Goal: Task Accomplishment & Management: Use online tool/utility

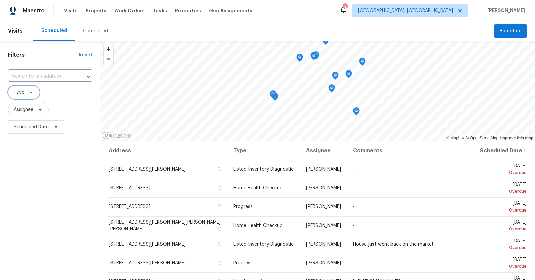
click at [31, 90] on icon at bounding box center [31, 92] width 5 height 5
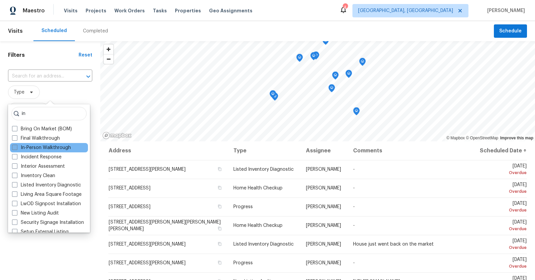
type input "in"
click at [47, 149] on label "In-Person Walkthrough" at bounding box center [41, 147] width 59 height 7
click at [16, 149] on input "In-Person Walkthrough" at bounding box center [14, 146] width 4 height 4
checkbox input "true"
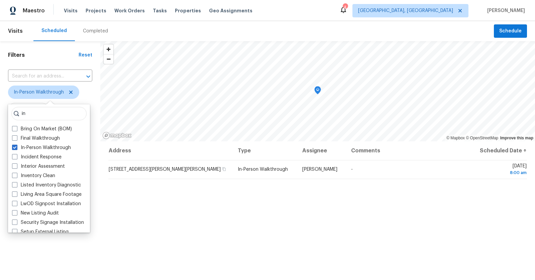
click at [51, 54] on h1 "Filters" at bounding box center [43, 55] width 70 height 7
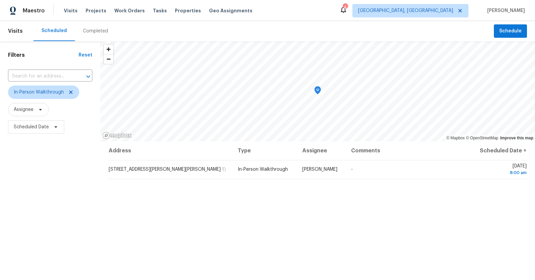
click at [267, 30] on div "Scheduled Completed" at bounding box center [263, 31] width 460 height 20
click at [69, 92] on icon at bounding box center [70, 92] width 3 height 3
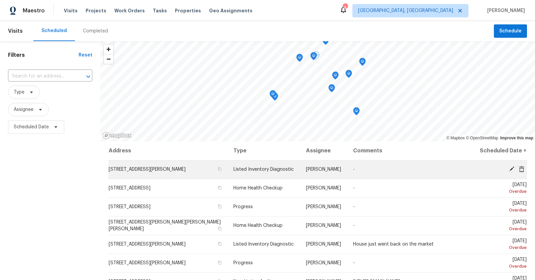
click at [512, 168] on icon at bounding box center [511, 168] width 5 height 5
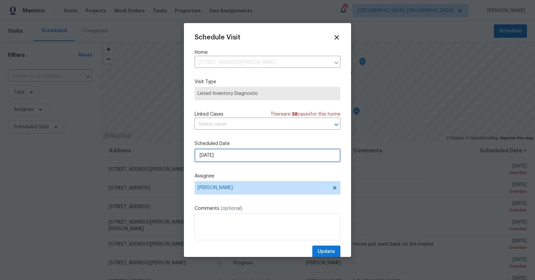
click at [284, 151] on input "9/25/2025" at bounding box center [267, 155] width 146 height 13
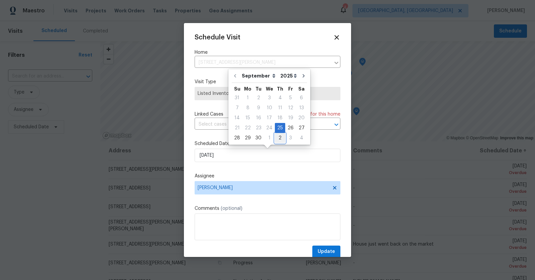
click at [279, 138] on div "2" at bounding box center [280, 137] width 10 height 9
type input "10/2/2025"
select select "9"
click at [327, 253] on span "Update" at bounding box center [325, 252] width 17 height 8
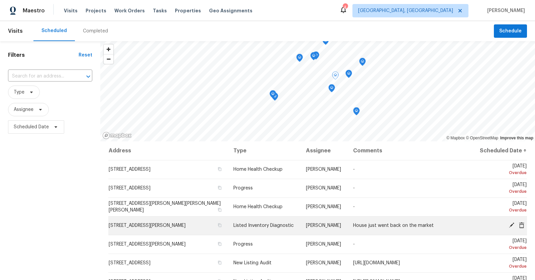
click at [512, 222] on icon at bounding box center [511, 225] width 6 height 6
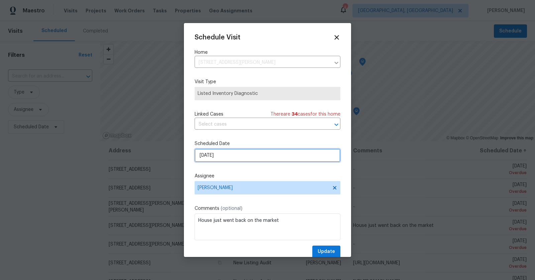
click at [293, 157] on input "9/29/2025" at bounding box center [267, 155] width 146 height 13
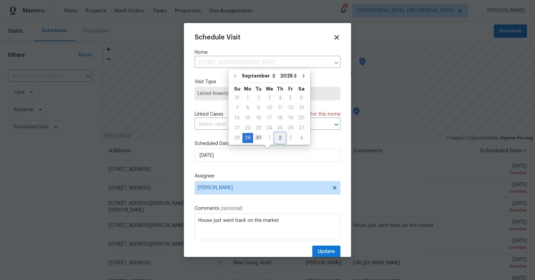
click at [278, 139] on div "2" at bounding box center [280, 137] width 10 height 9
type input "10/2/2025"
select select "9"
click at [327, 250] on span "Update" at bounding box center [325, 252] width 17 height 8
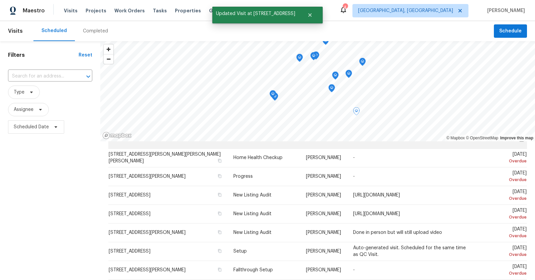
scroll to position [52, 0]
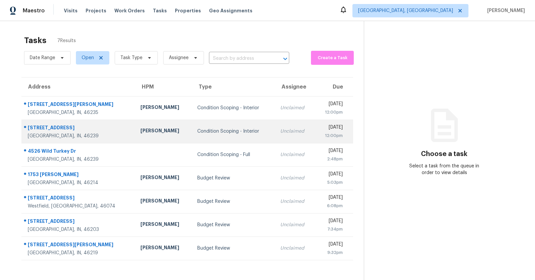
scroll to position [4, 0]
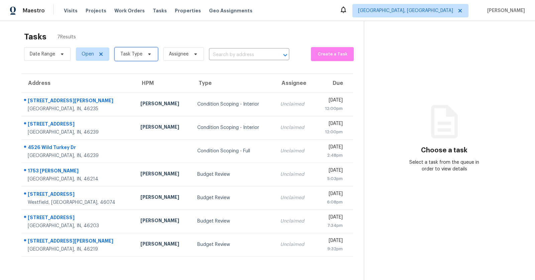
click at [150, 55] on span "Task Type" at bounding box center [136, 53] width 43 height 13
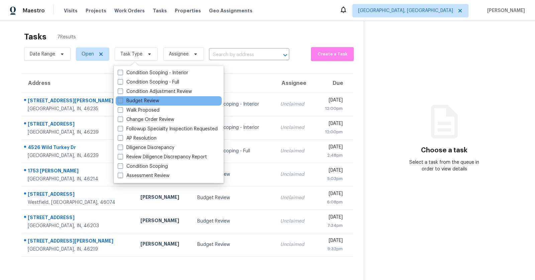
click at [153, 98] on label "Budget Review" at bounding box center [138, 101] width 41 height 7
click at [122, 98] on input "Budget Review" at bounding box center [120, 100] width 4 height 4
checkbox input "true"
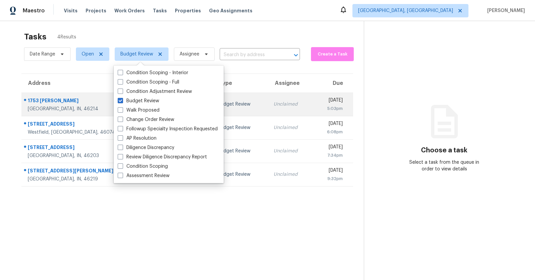
click at [312, 94] on td "Wed, Oct 1st 2025 5:03pm" at bounding box center [332, 104] width 40 height 23
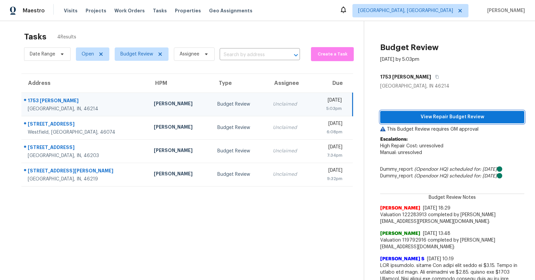
click at [435, 120] on span "View Repair Budget Review" at bounding box center [451, 117] width 133 height 8
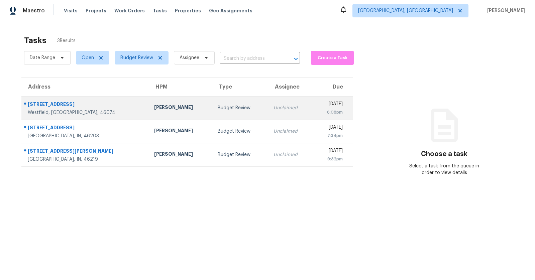
click at [63, 102] on div "[STREET_ADDRESS]" at bounding box center [86, 105] width 116 height 8
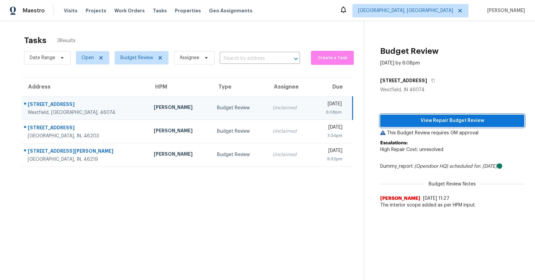
click at [432, 115] on button "View Repair Budget Review" at bounding box center [452, 121] width 144 height 12
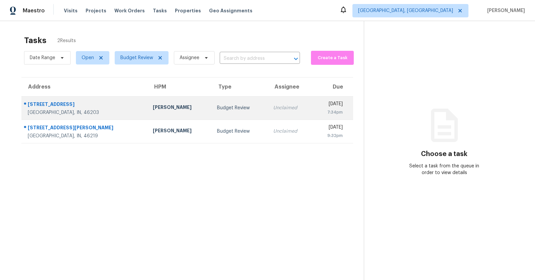
click at [47, 106] on div "[STREET_ADDRESS]" at bounding box center [85, 105] width 114 height 8
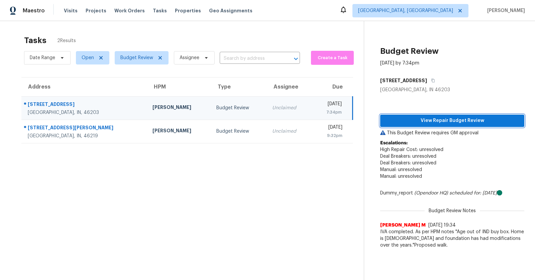
click at [450, 125] on button "View Repair Budget Review" at bounding box center [452, 121] width 144 height 12
click at [51, 104] on div "[STREET_ADDRESS]" at bounding box center [85, 105] width 114 height 8
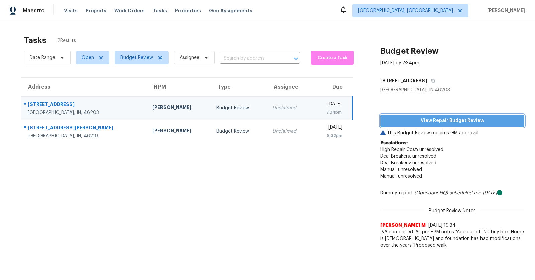
click at [442, 125] on button "View Repair Budget Review" at bounding box center [452, 121] width 144 height 12
